Goal: Information Seeking & Learning: Check status

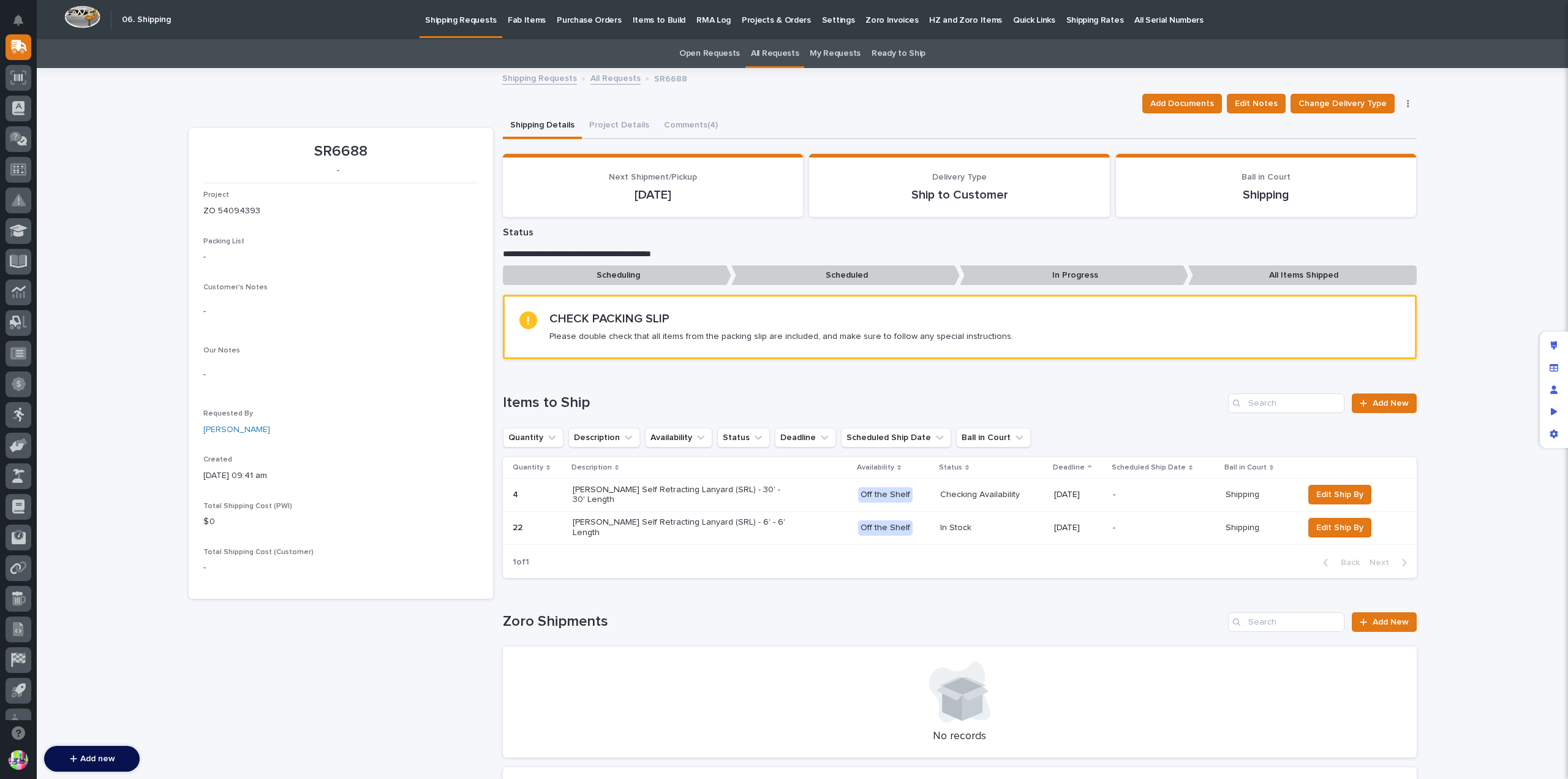
click at [611, 72] on link "All Requests" at bounding box center [615, 77] width 50 height 14
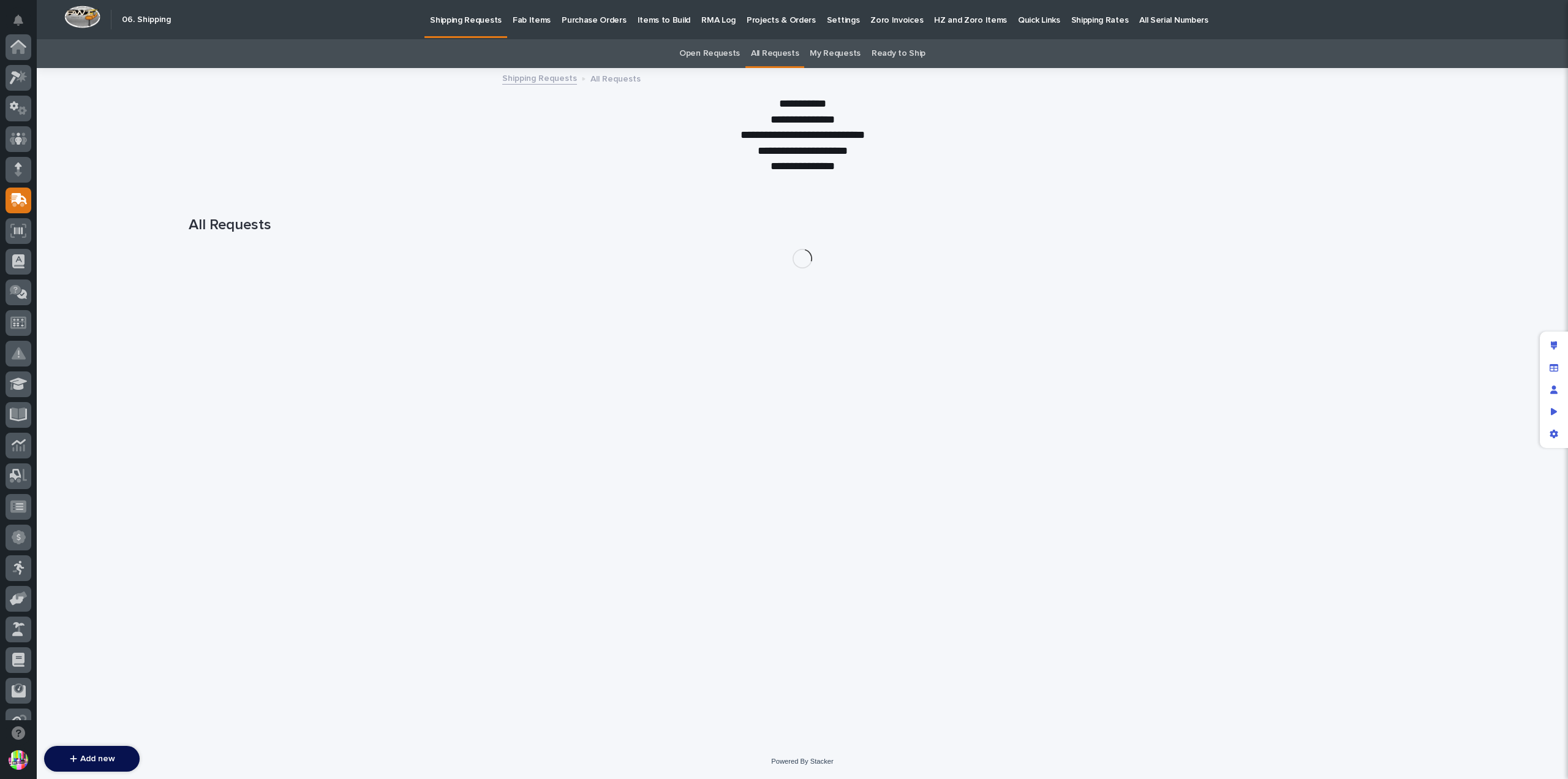
scroll to position [153, 0]
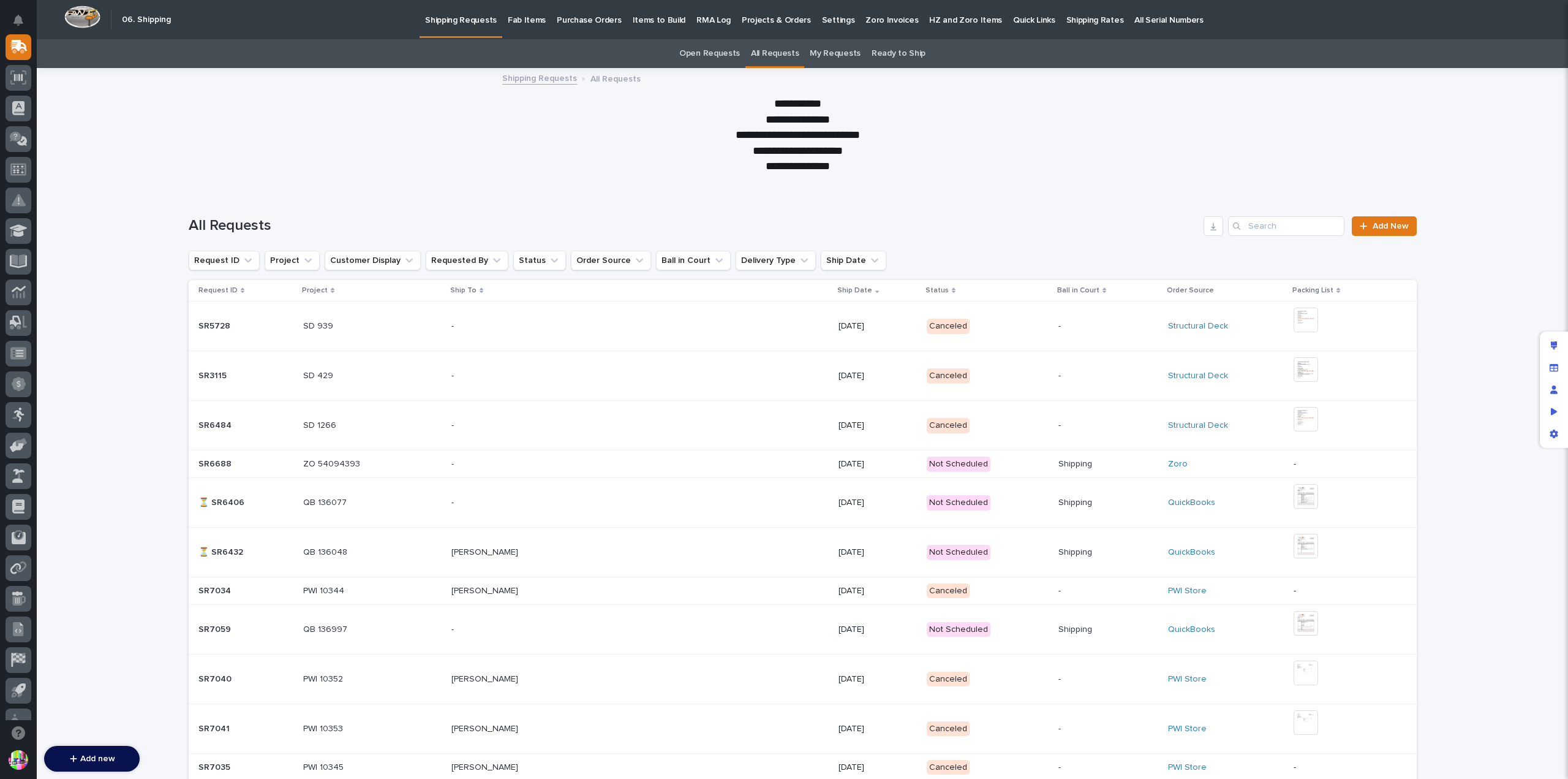
click at [246, 324] on p at bounding box center [246, 326] width 95 height 10
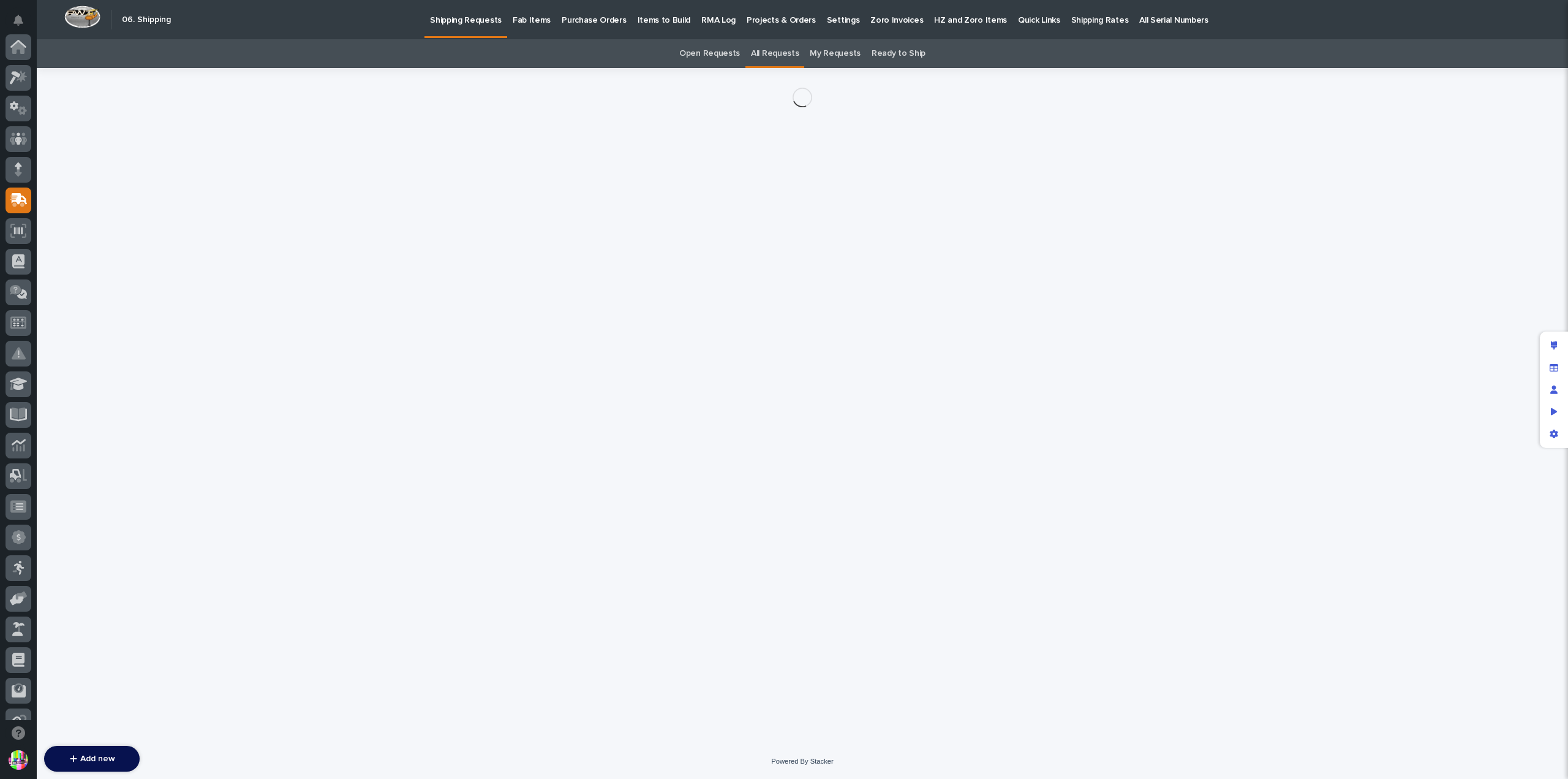
scroll to position [153, 0]
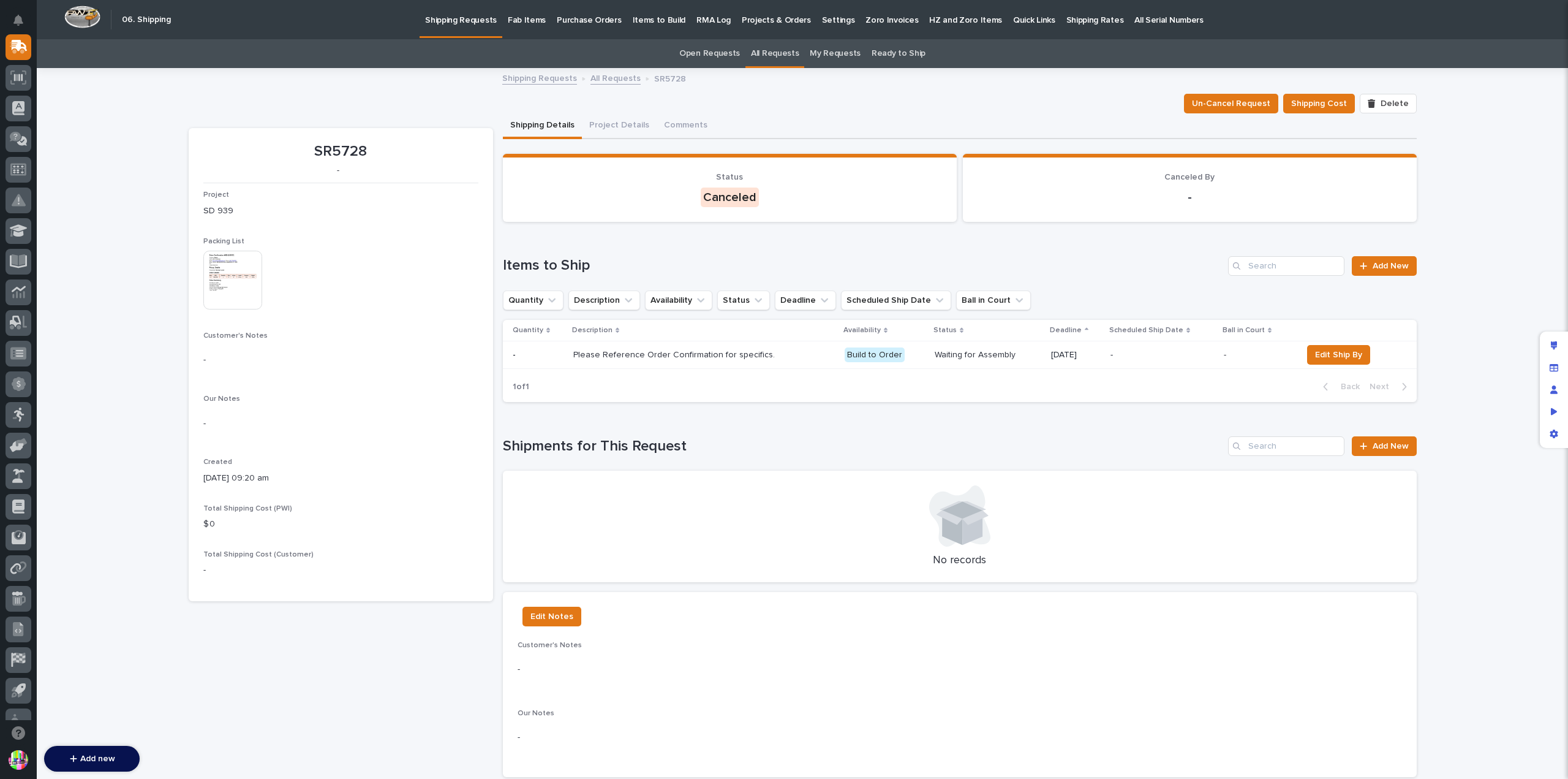
click at [244, 268] on img at bounding box center [232, 280] width 59 height 59
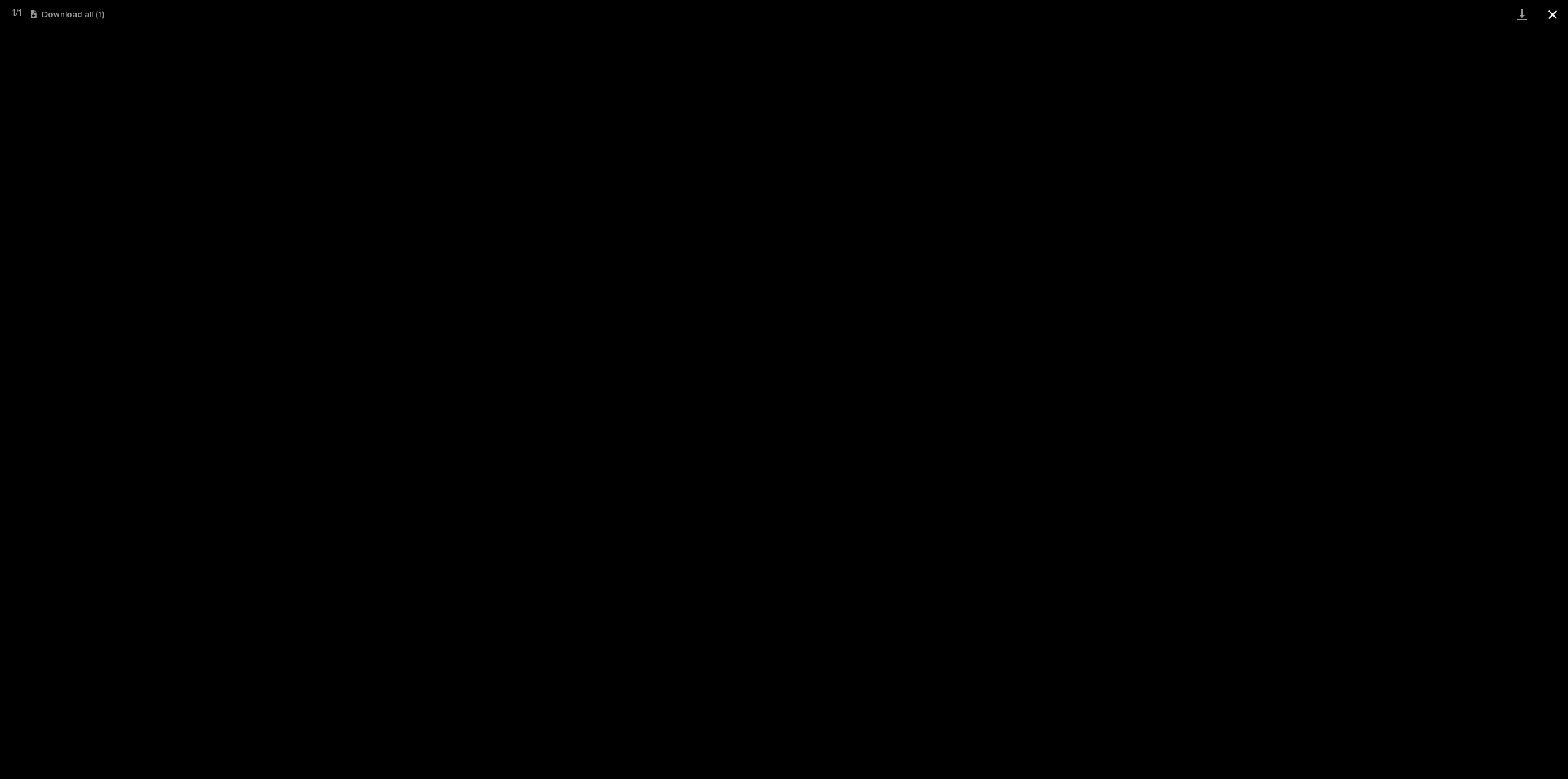
drag, startPoint x: 1559, startPoint y: 15, endPoint x: 1480, endPoint y: 25, distance: 79.6
click at [1558, 15] on button "Close gallery" at bounding box center [1553, 15] width 30 height 29
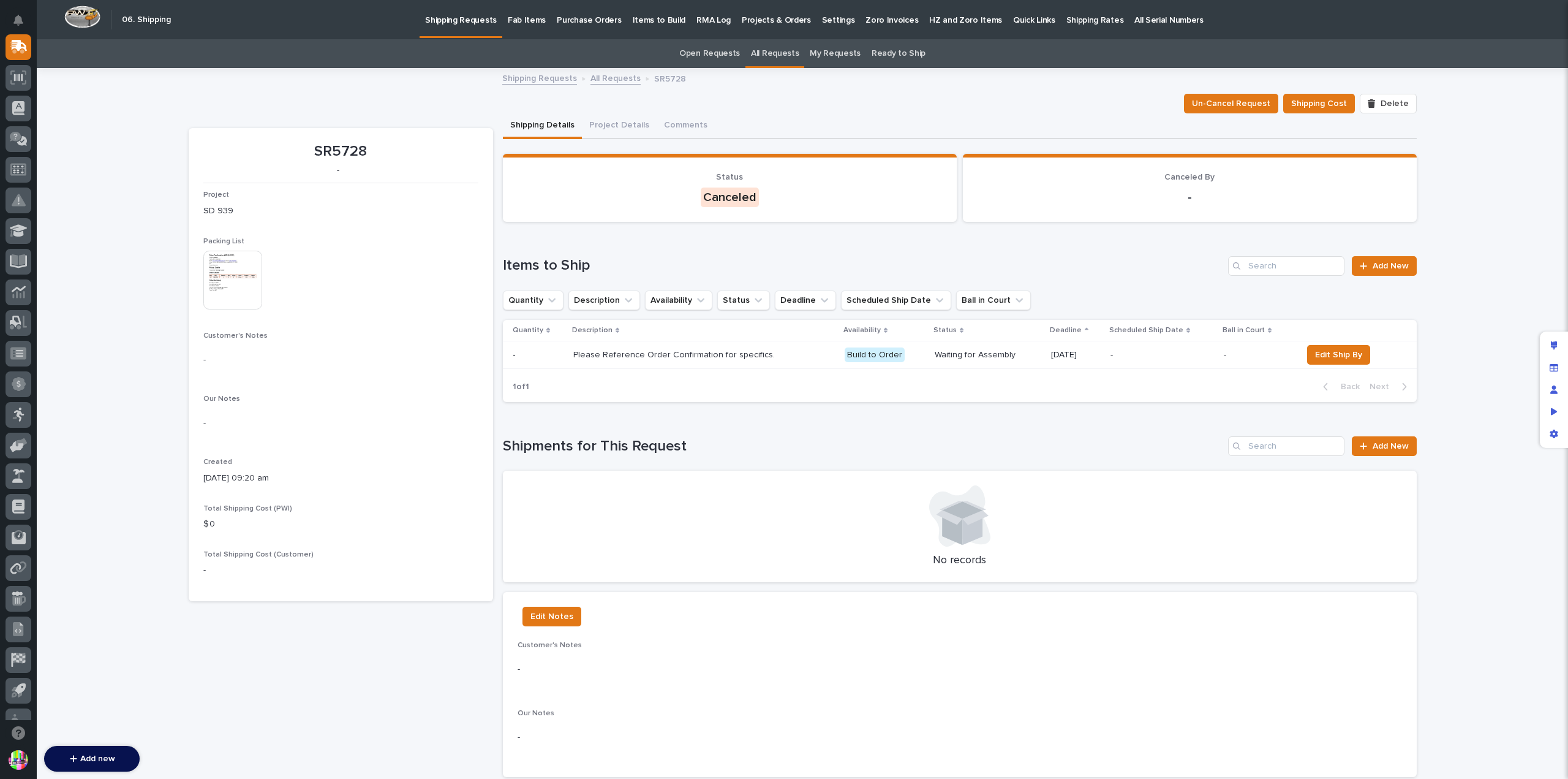
click at [729, 52] on link "Open Requests" at bounding box center [710, 54] width 61 height 29
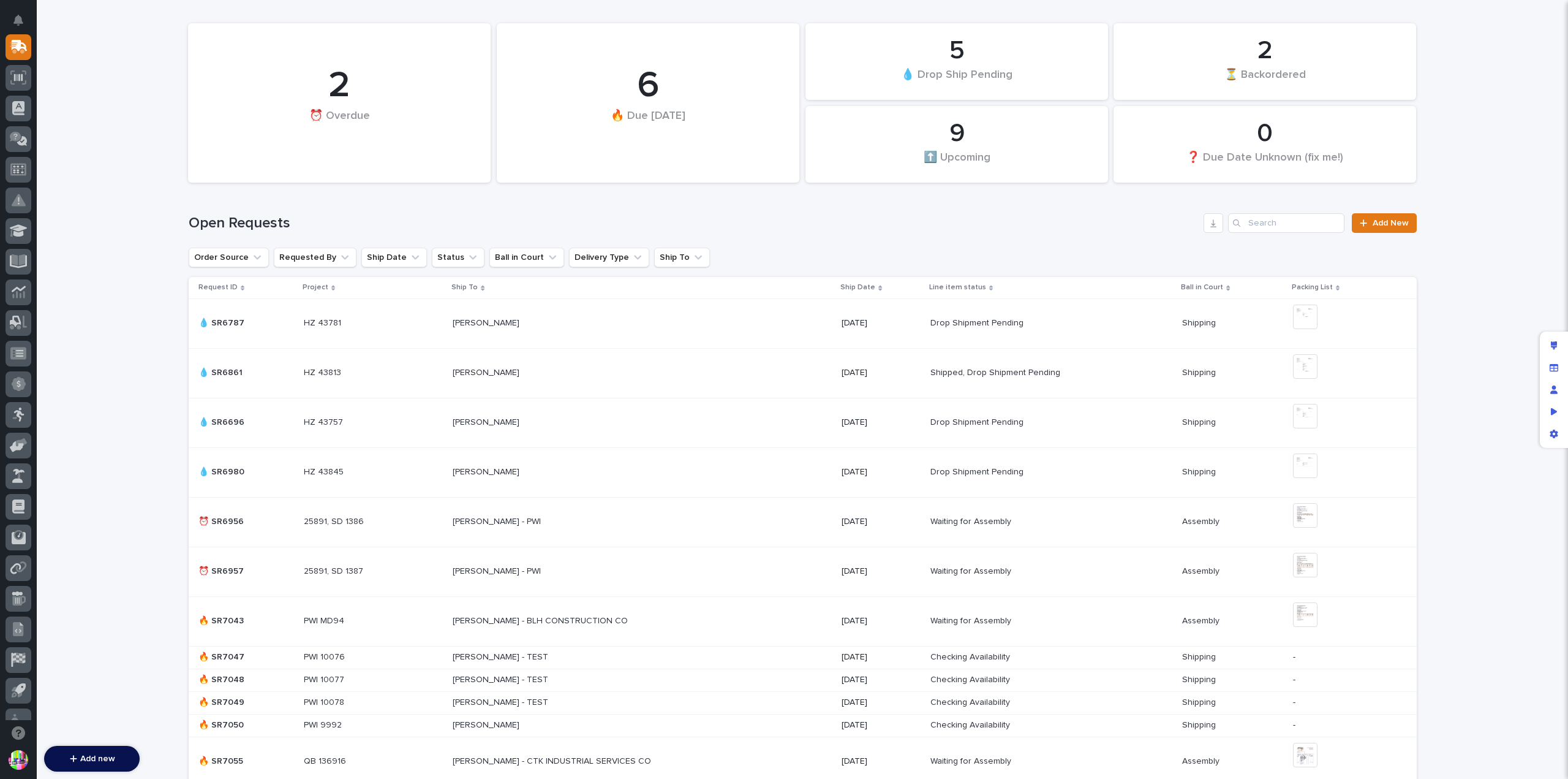
scroll to position [184, 0]
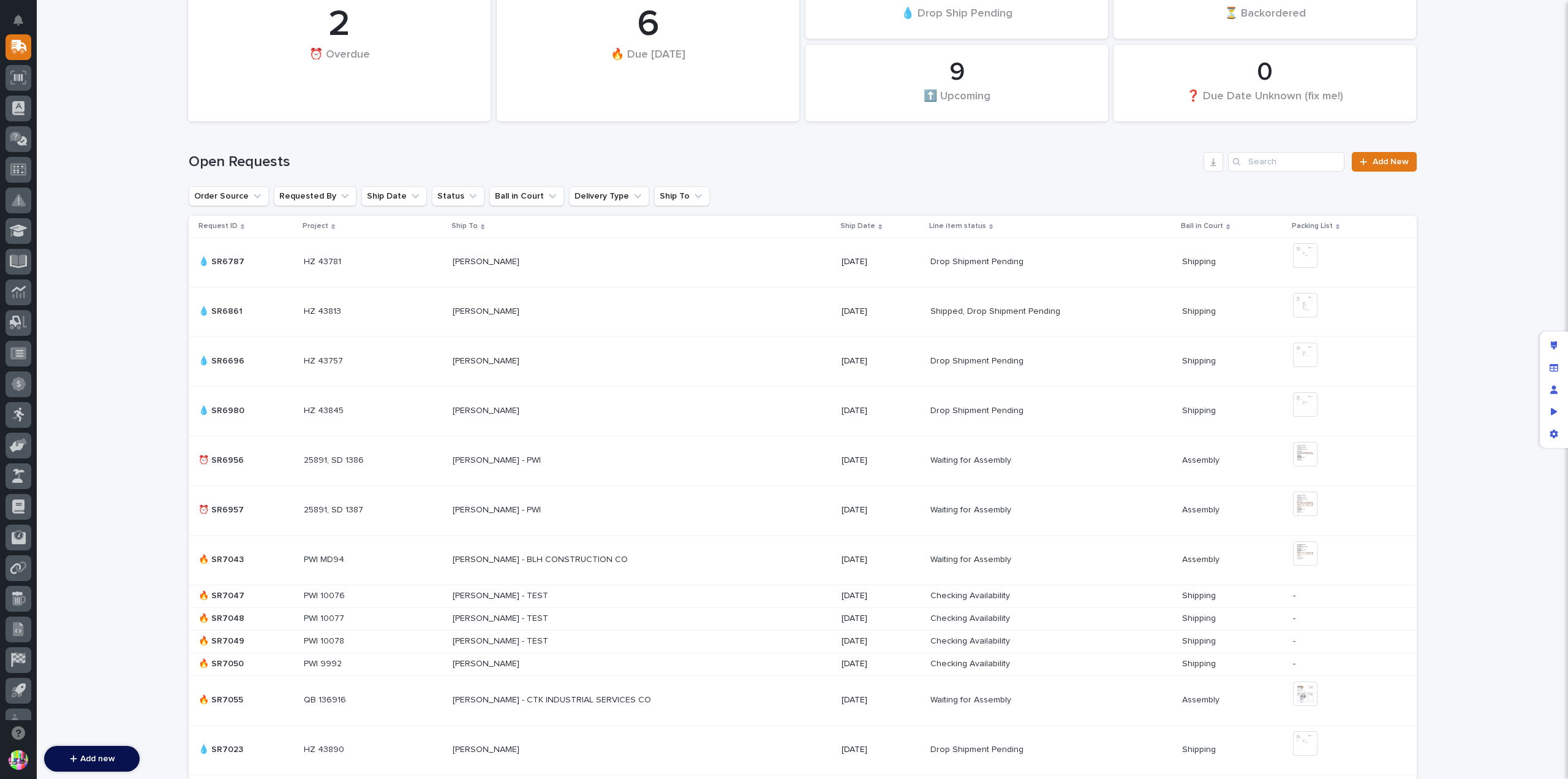
click at [522, 409] on p "[PERSON_NAME]" at bounding box center [487, 409] width 69 height 13
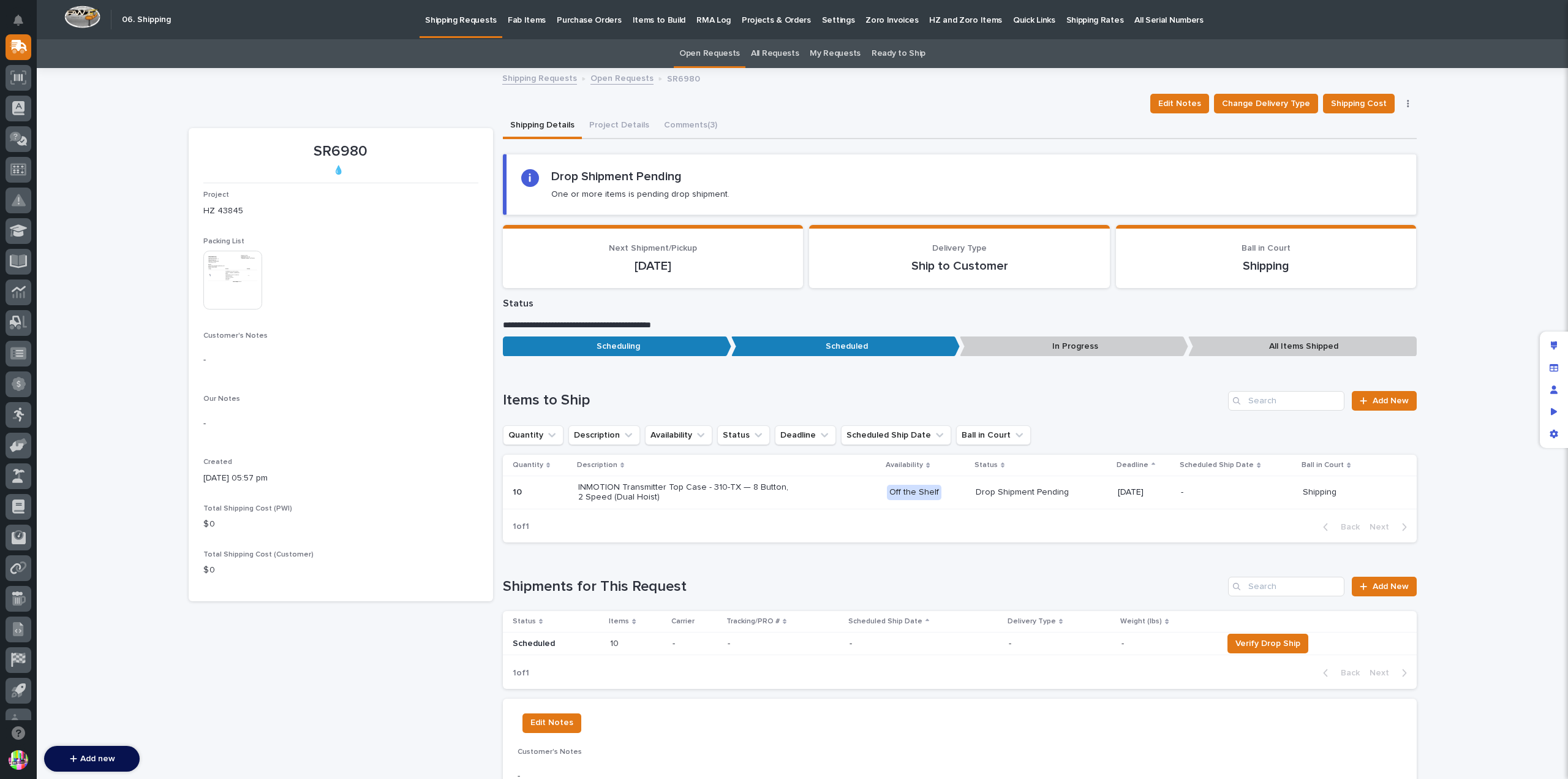
click at [616, 78] on link "Open Requests" at bounding box center [622, 77] width 63 height 14
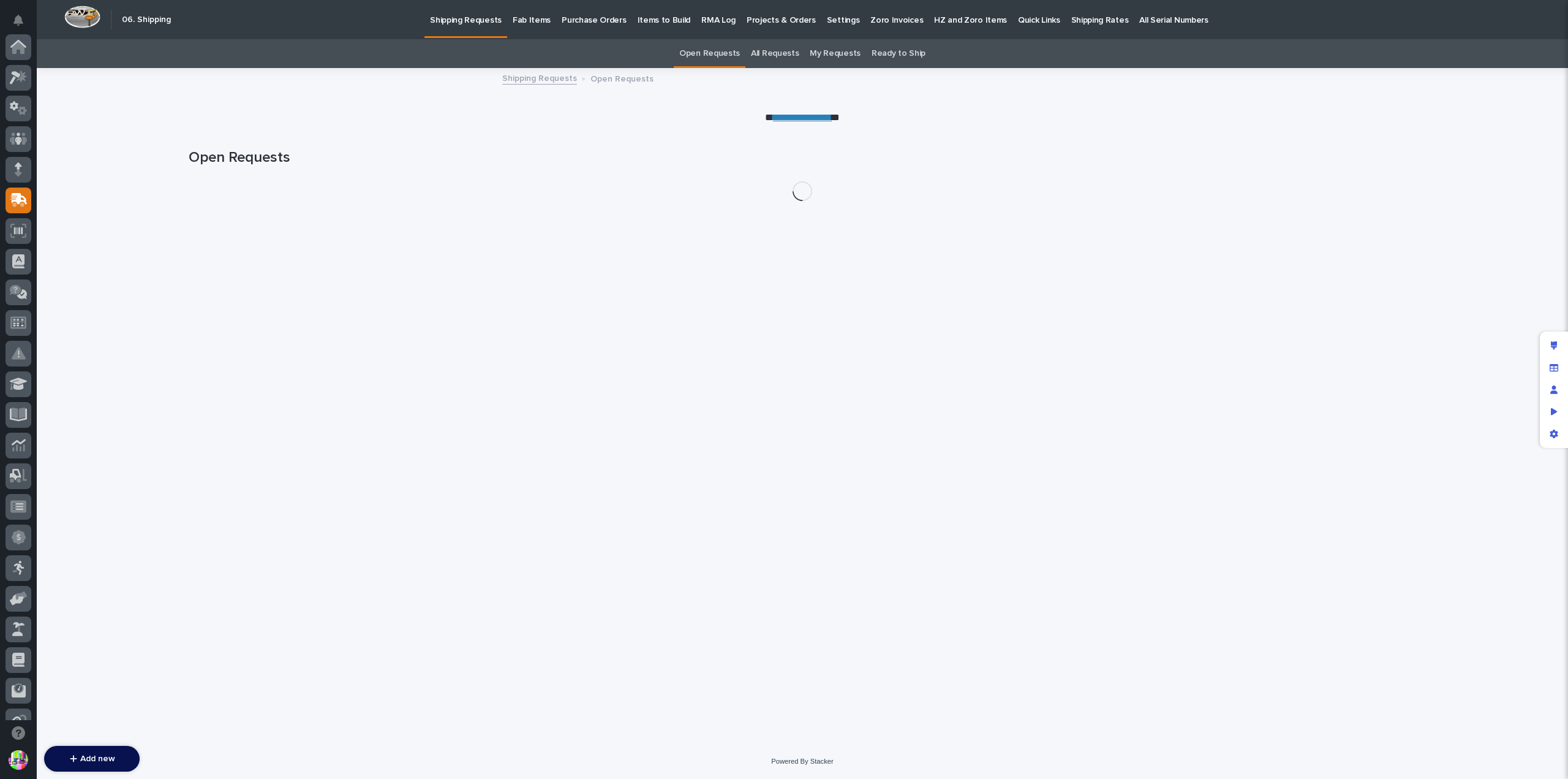
scroll to position [153, 0]
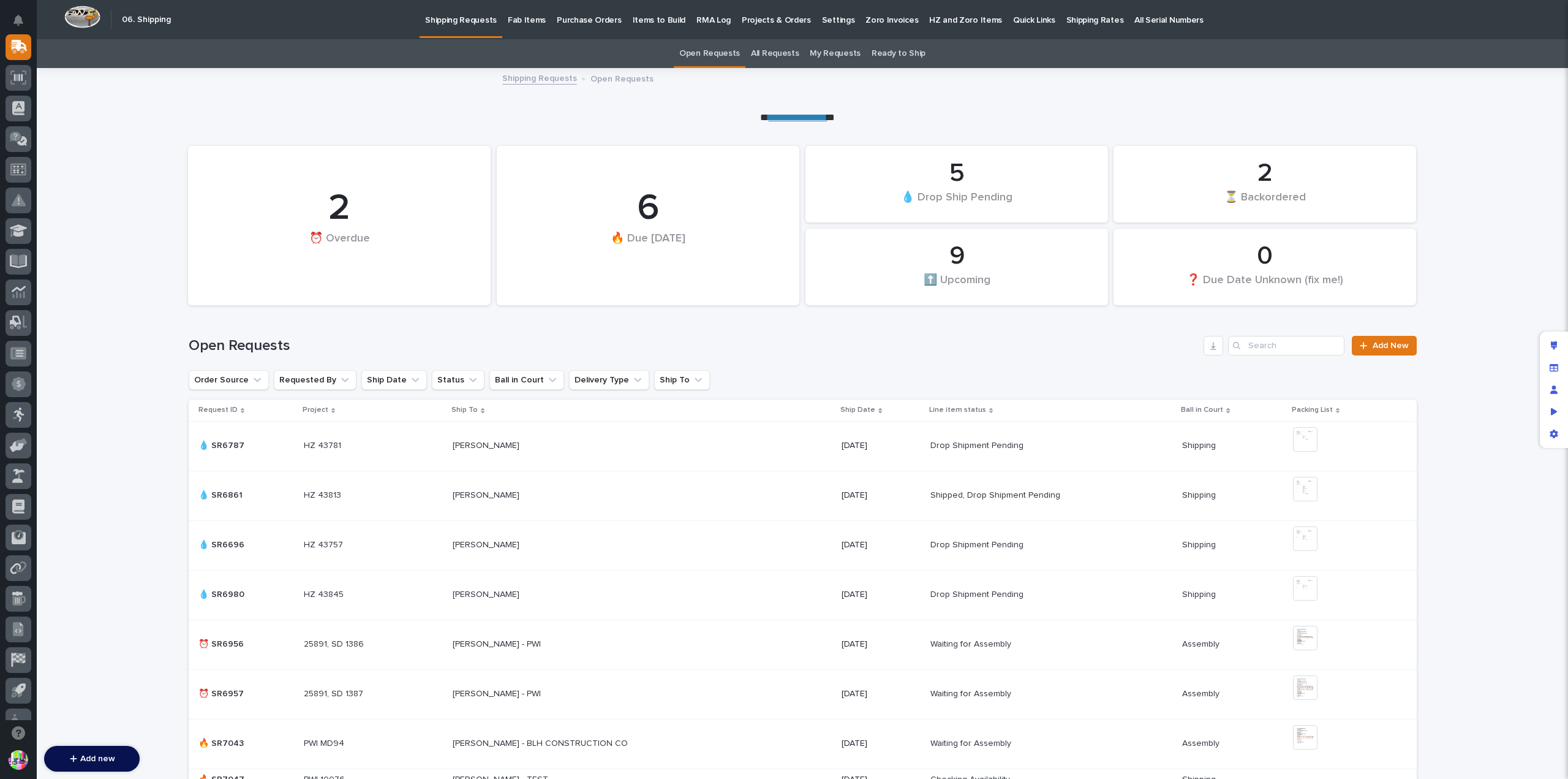
click at [248, 489] on div "💧 SR6861 💧 SR6861" at bounding box center [246, 495] width 96 height 20
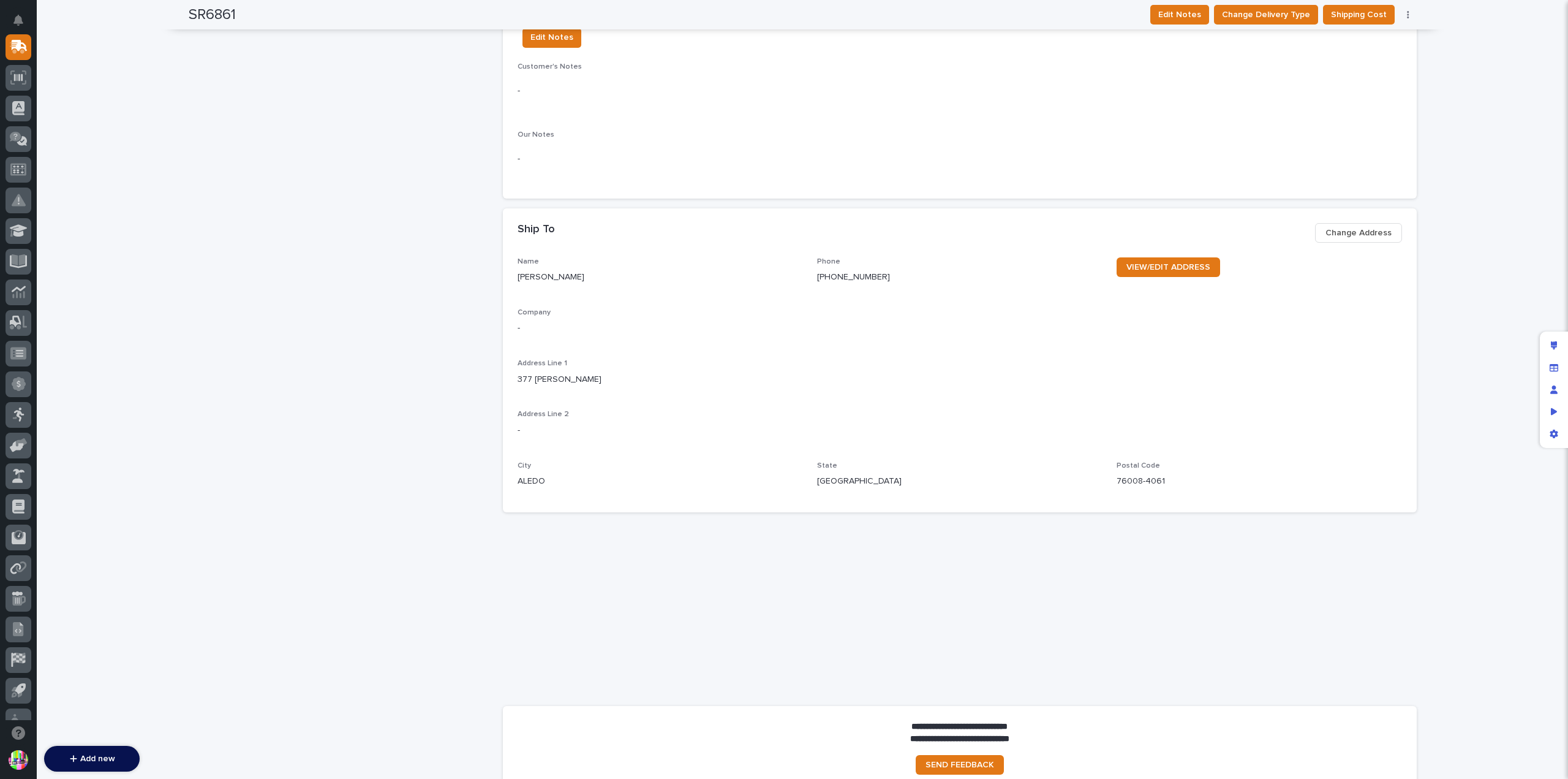
scroll to position [849, 0]
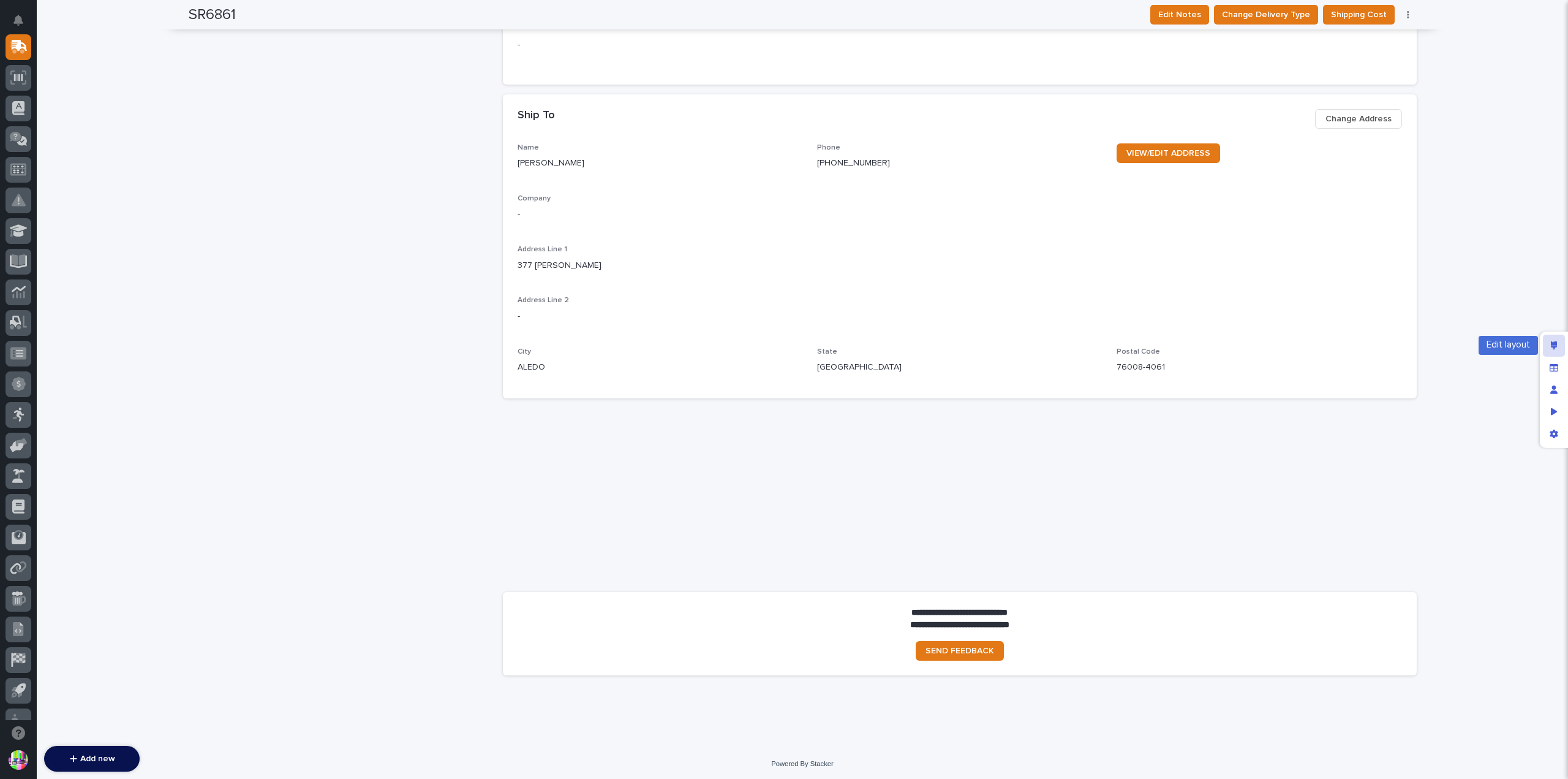
click at [1550, 344] on div "Edit layout" at bounding box center [1554, 346] width 22 height 22
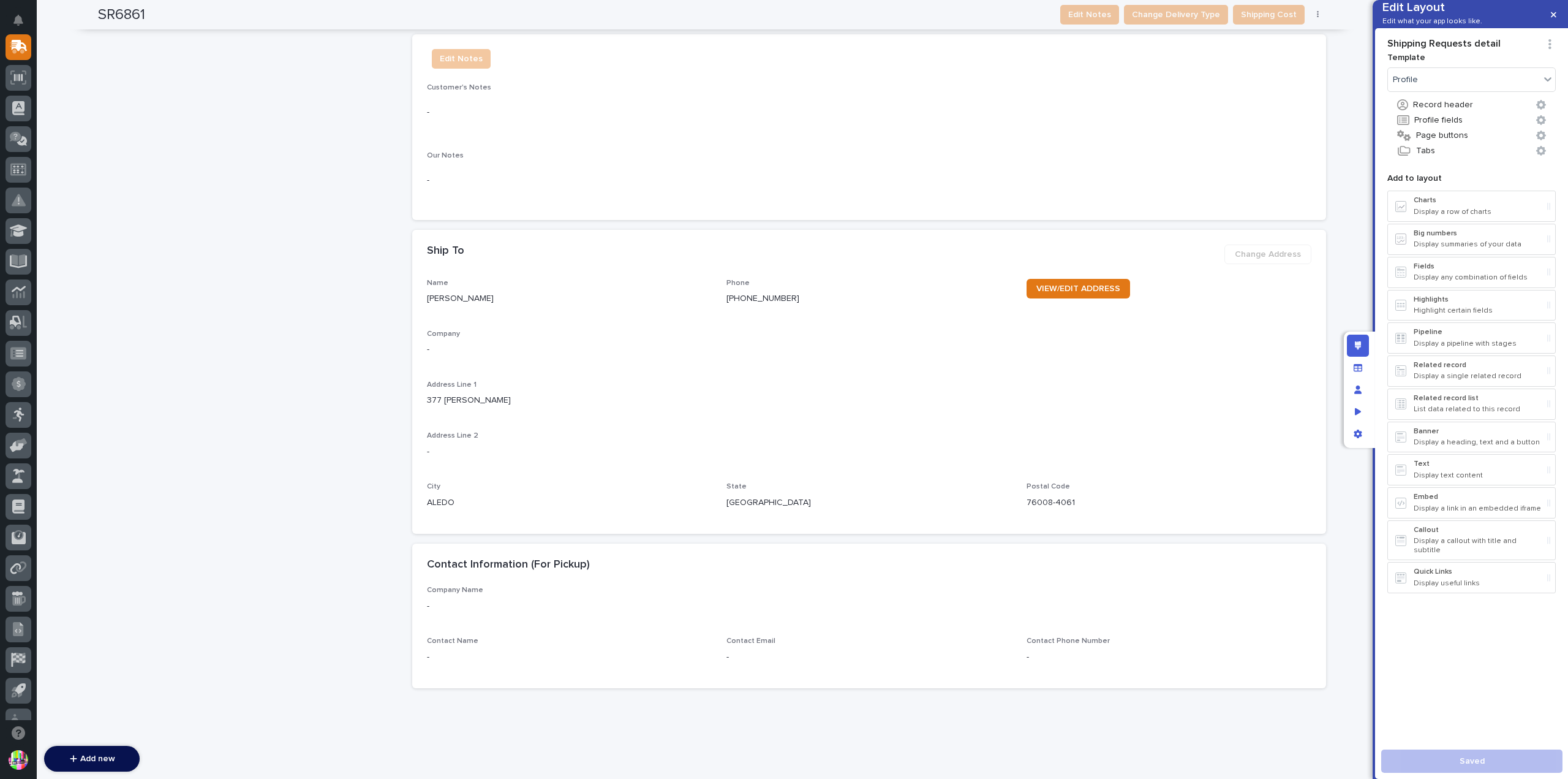
scroll to position [1831, 0]
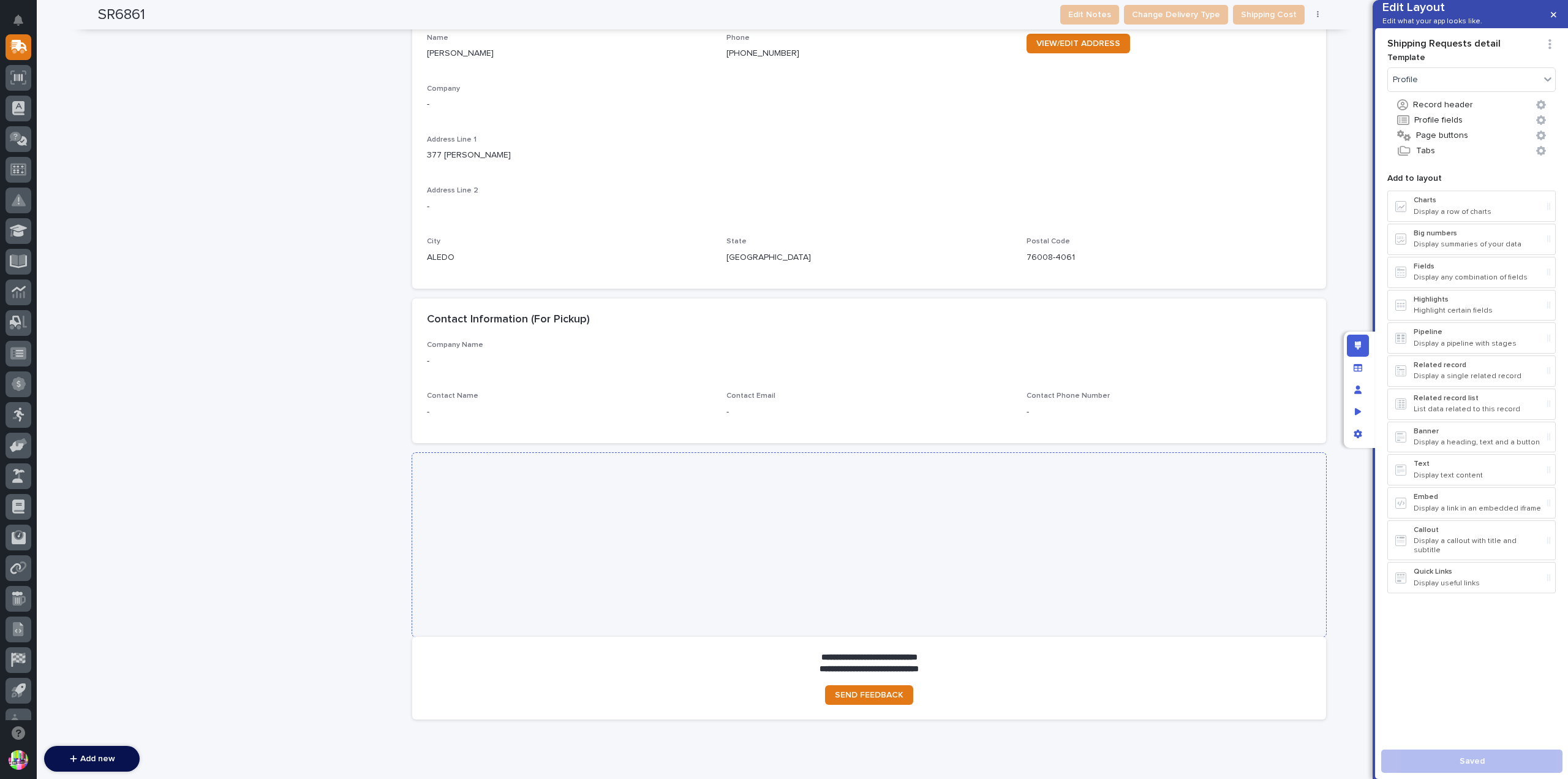
click at [887, 492] on div at bounding box center [869, 544] width 914 height 184
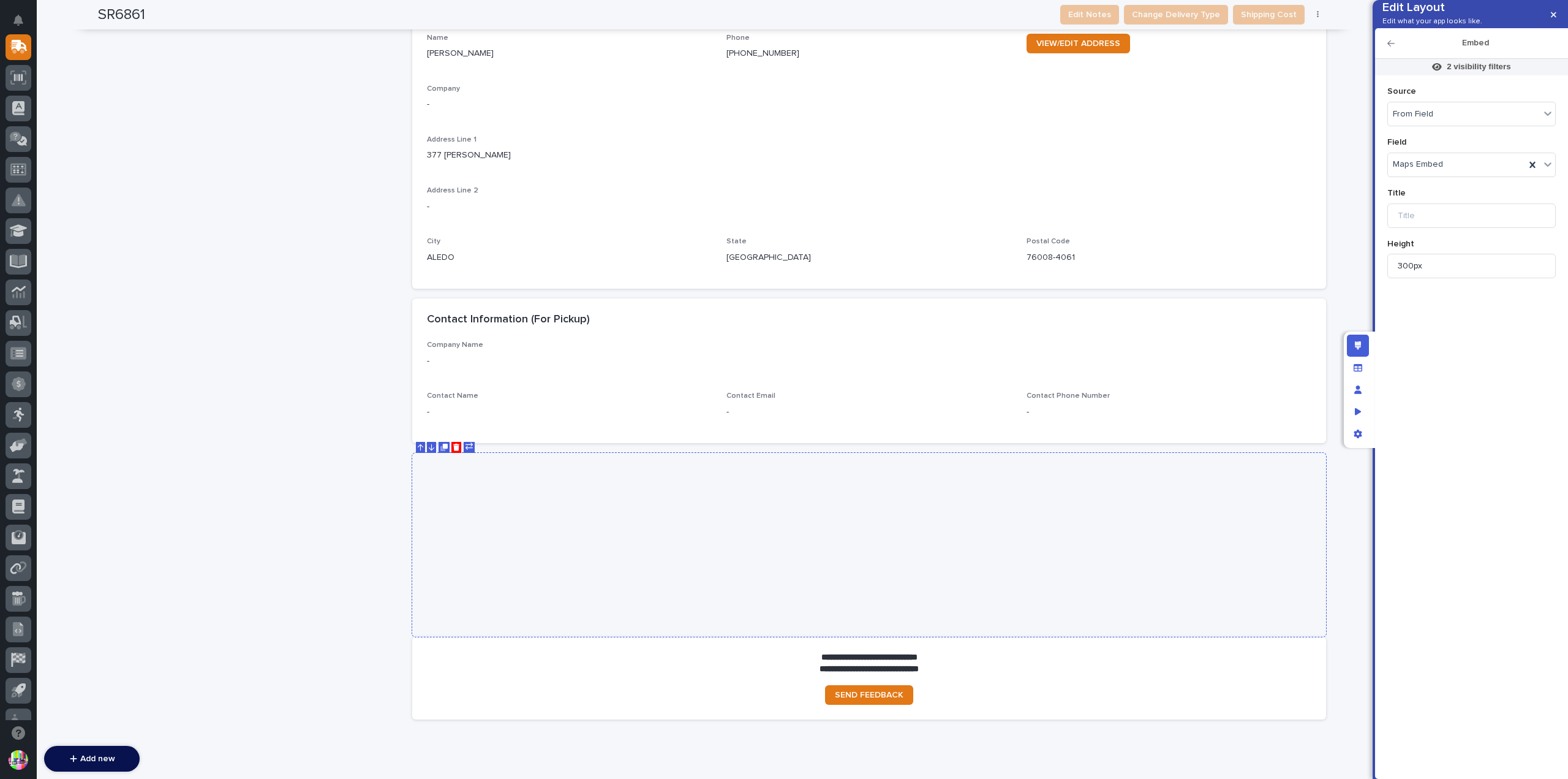
click at [887, 495] on div at bounding box center [869, 544] width 914 height 184
click at [1454, 72] on p "2 visibility filters" at bounding box center [1479, 66] width 64 height 11
click at [1550, 20] on div at bounding box center [784, 389] width 1568 height 779
click at [1557, 19] on button "button" at bounding box center [1554, 15] width 20 height 20
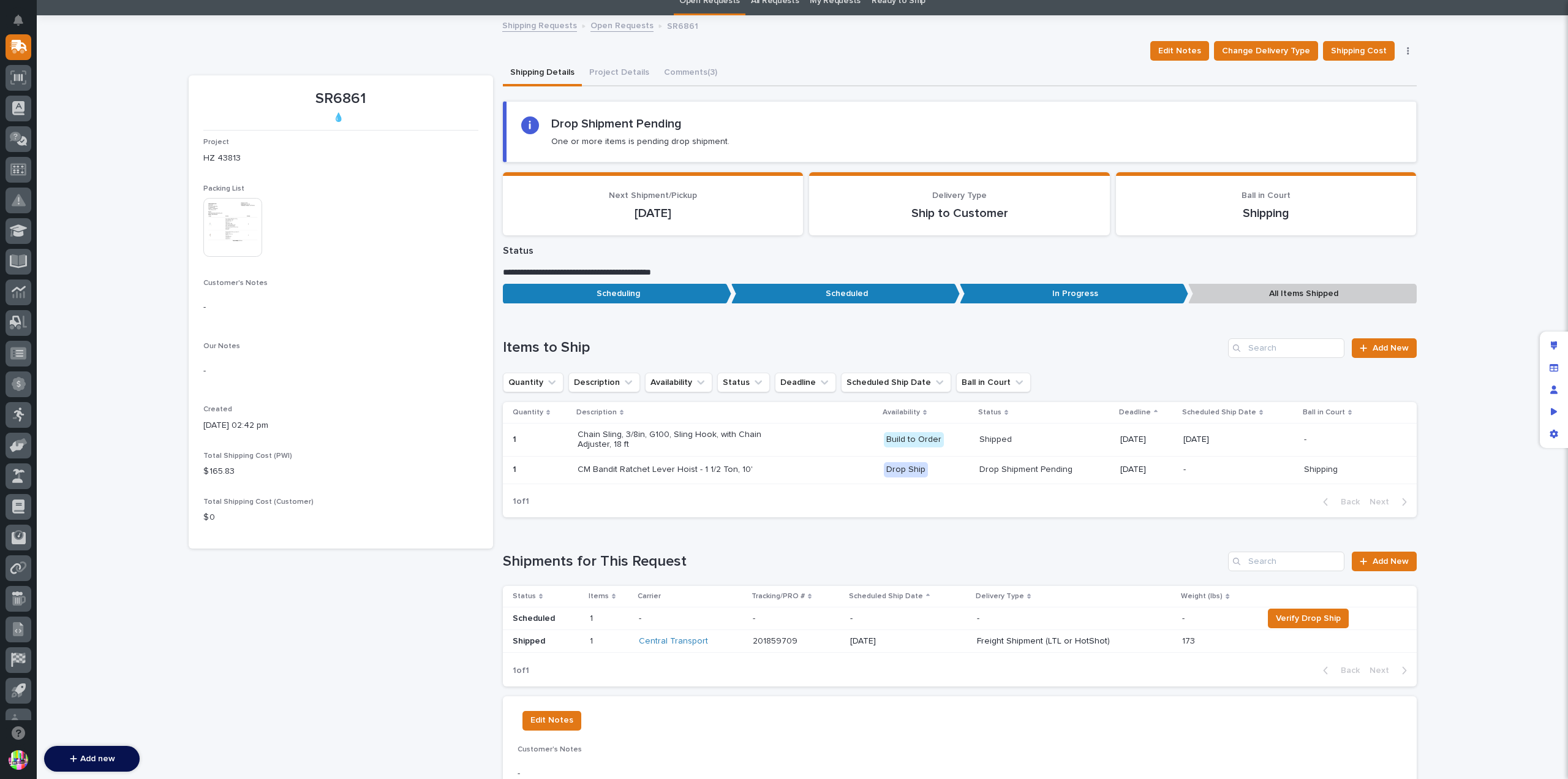
scroll to position [0, 0]
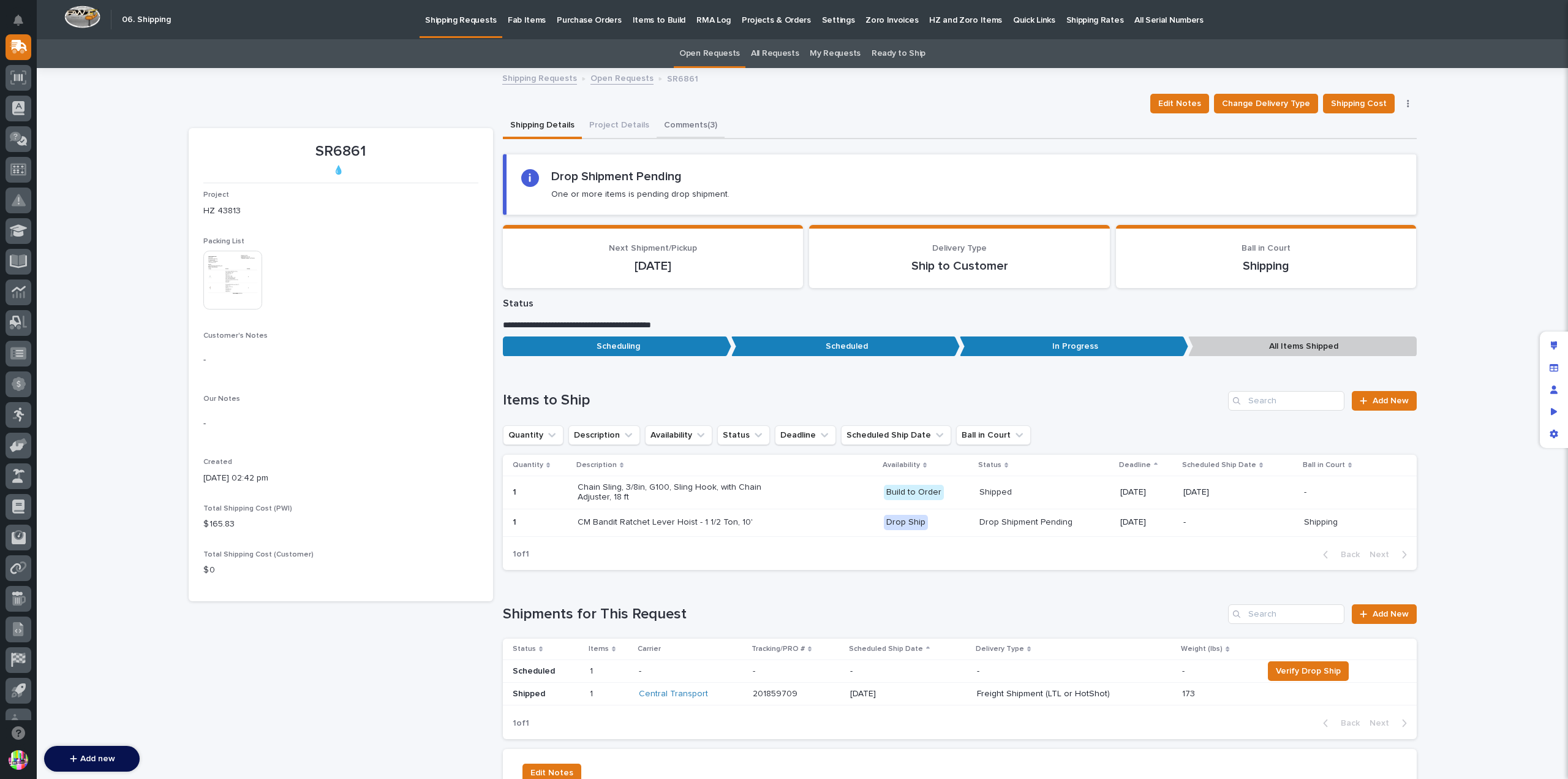
click at [690, 122] on button "Comments (3)" at bounding box center [690, 126] width 68 height 26
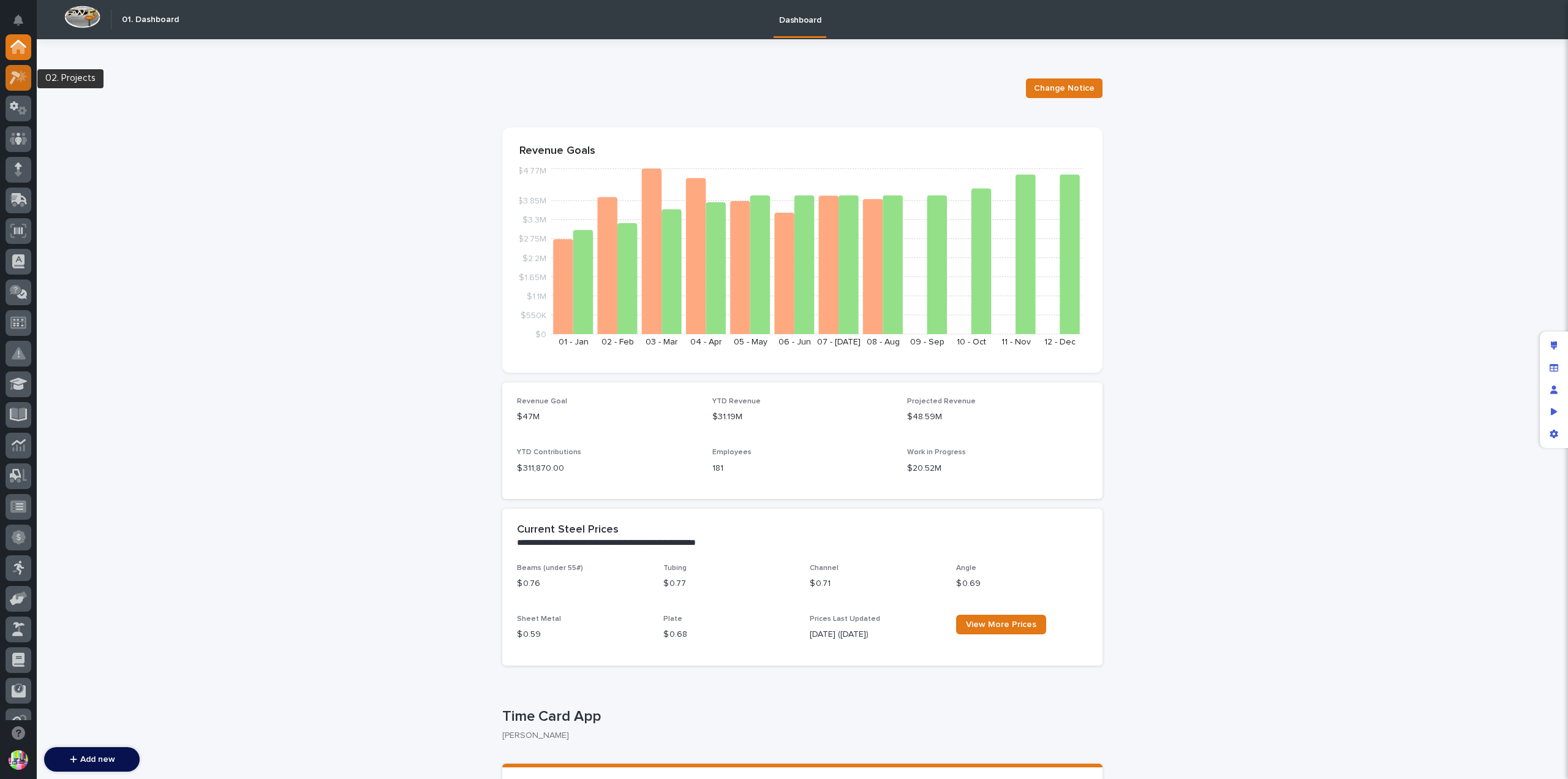
click at [28, 80] on div at bounding box center [18, 78] width 26 height 26
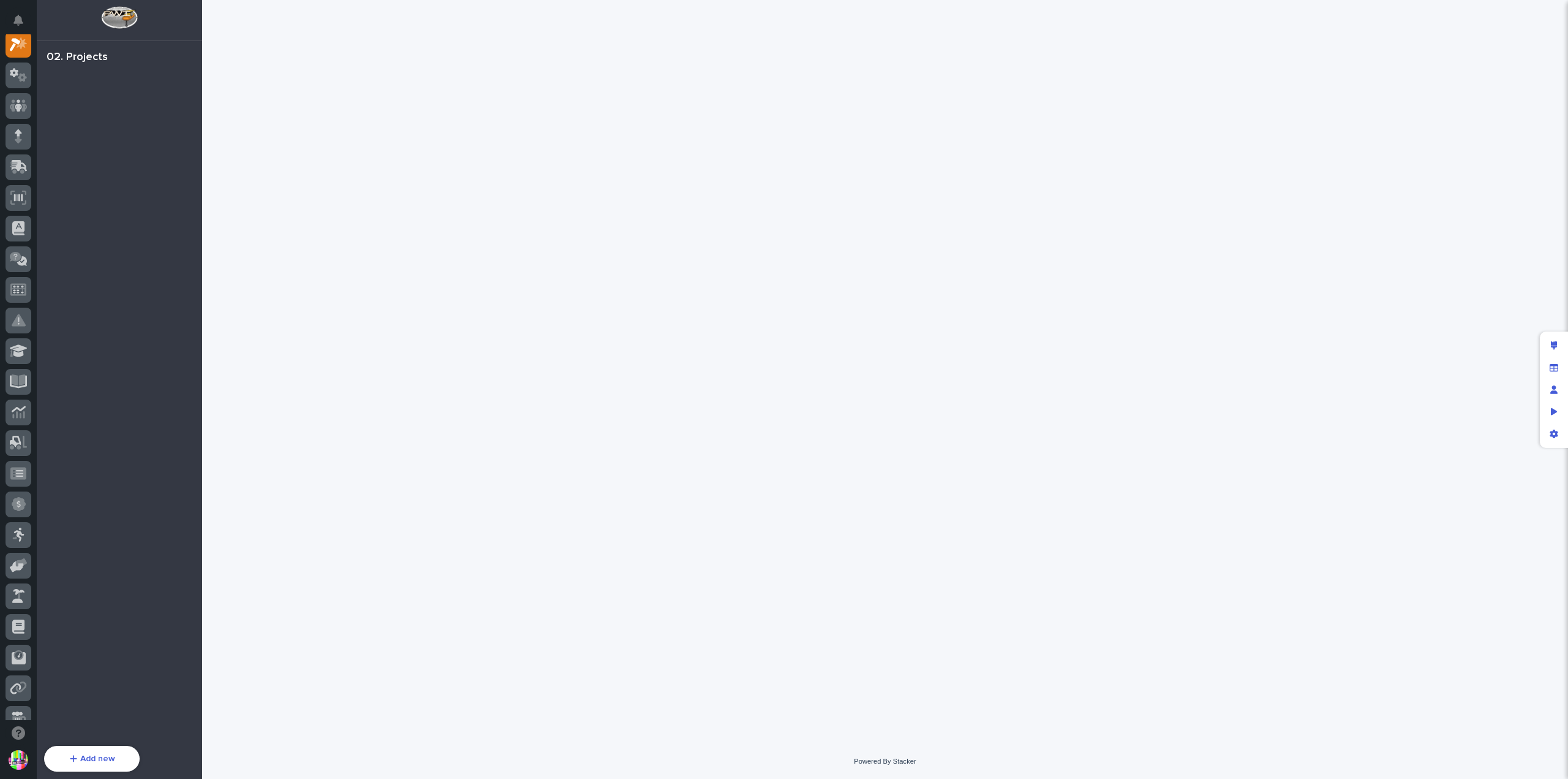
scroll to position [30, 0]
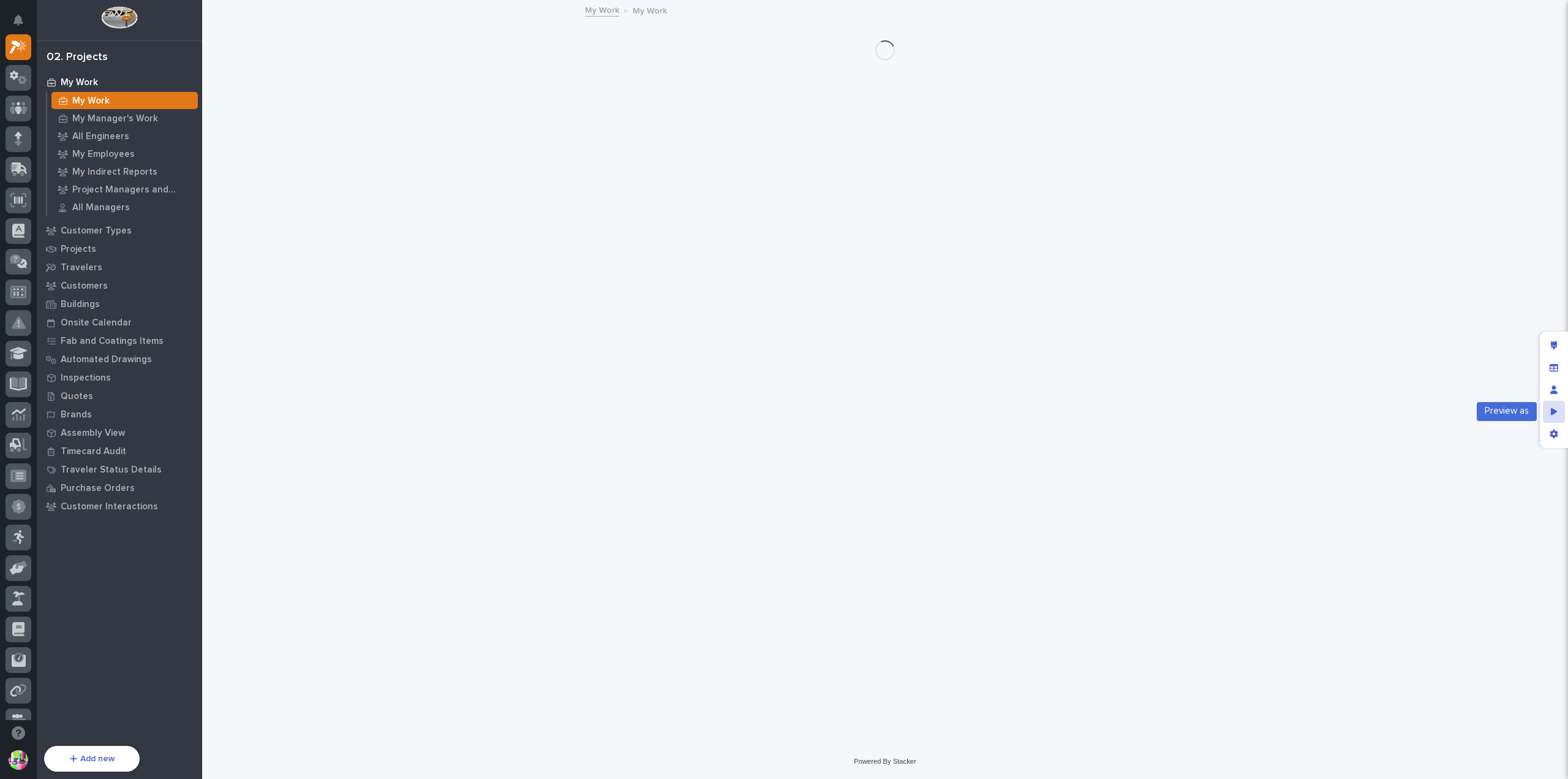
click at [1557, 411] on icon "Preview as" at bounding box center [1554, 412] width 7 height 9
